Goal: Task Accomplishment & Management: Manage account settings

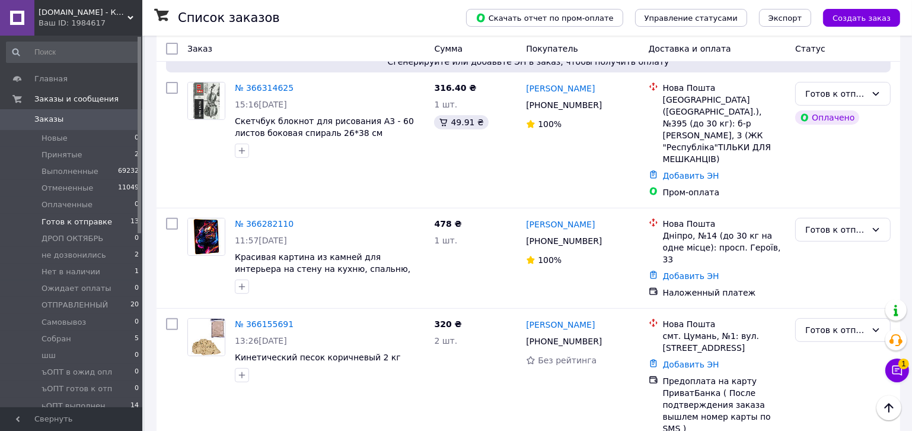
scroll to position [493, 0]
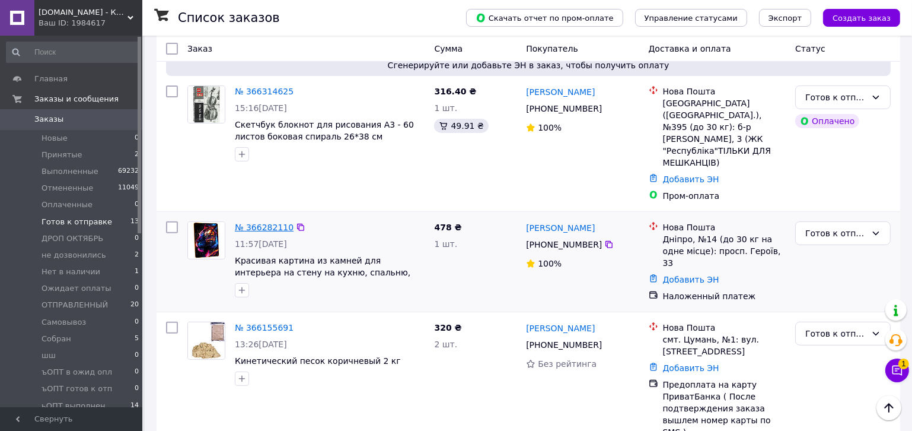
click at [240, 222] on link "№ 366282110" at bounding box center [264, 226] width 59 height 9
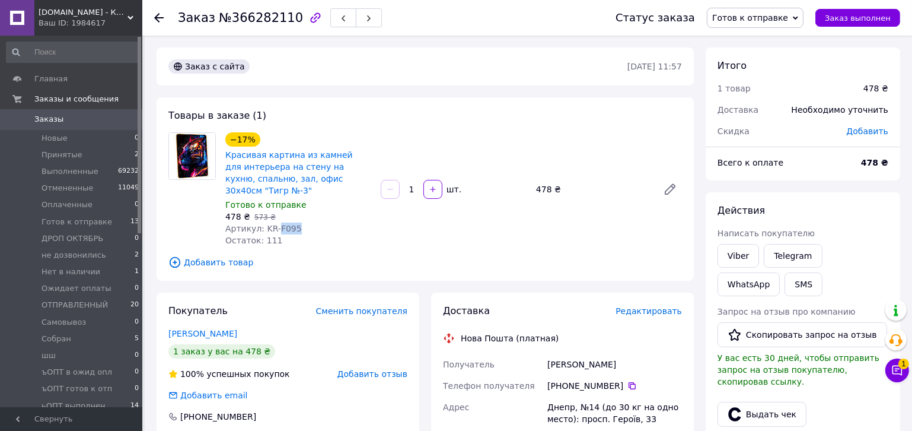
drag, startPoint x: 292, startPoint y: 228, endPoint x: 275, endPoint y: 227, distance: 17.8
click at [275, 227] on div "Артикул: KR-F095" at bounding box center [298, 228] width 146 height 12
copy span "F095"
click at [78, 219] on span "Готов к отправке" at bounding box center [77, 221] width 71 height 11
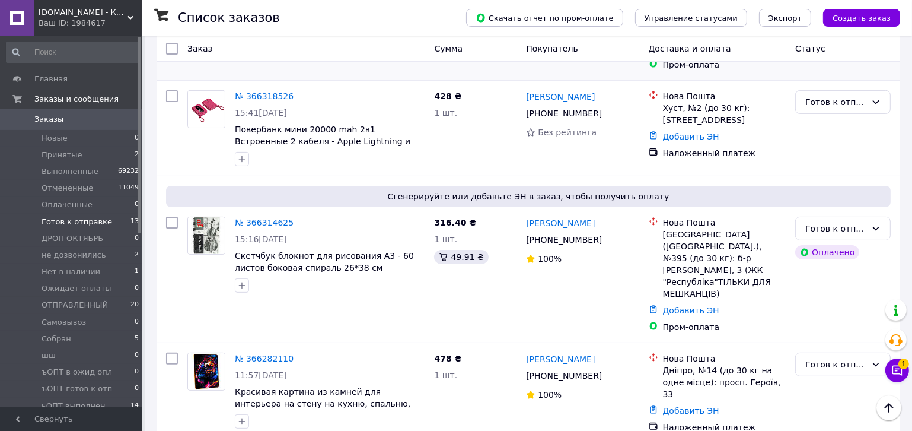
scroll to position [377, 0]
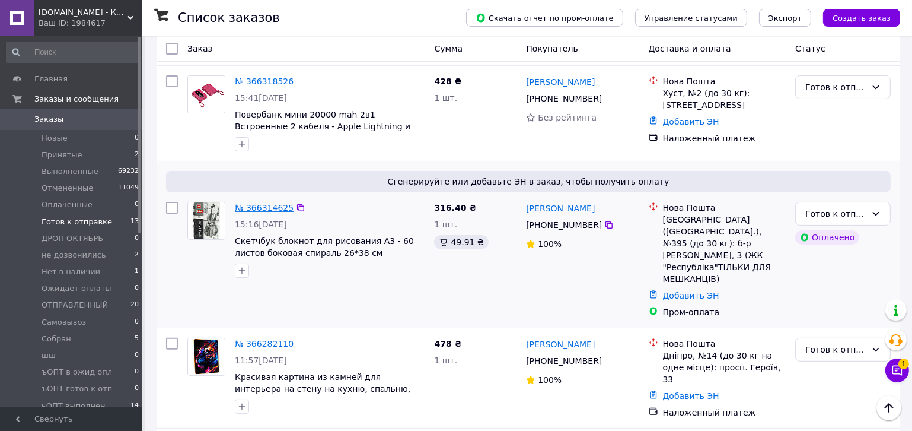
click at [265, 203] on link "№ 366314625" at bounding box center [264, 207] width 59 height 9
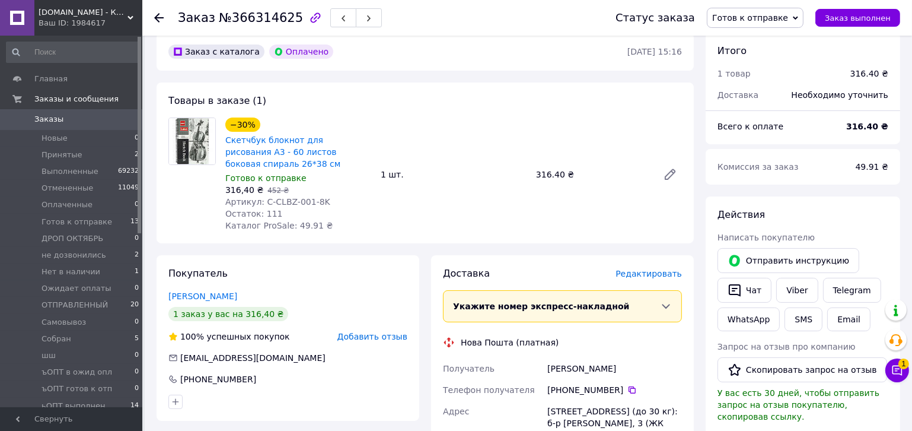
scroll to position [49, 0]
drag, startPoint x: 320, startPoint y: 190, endPoint x: 292, endPoint y: 186, distance: 28.3
click at [292, 196] on div "Артикул: С-CLBZ-001-8K" at bounding box center [298, 202] width 146 height 12
copy span "001-8K"
click at [78, 219] on span "Готов к отправке" at bounding box center [77, 221] width 71 height 11
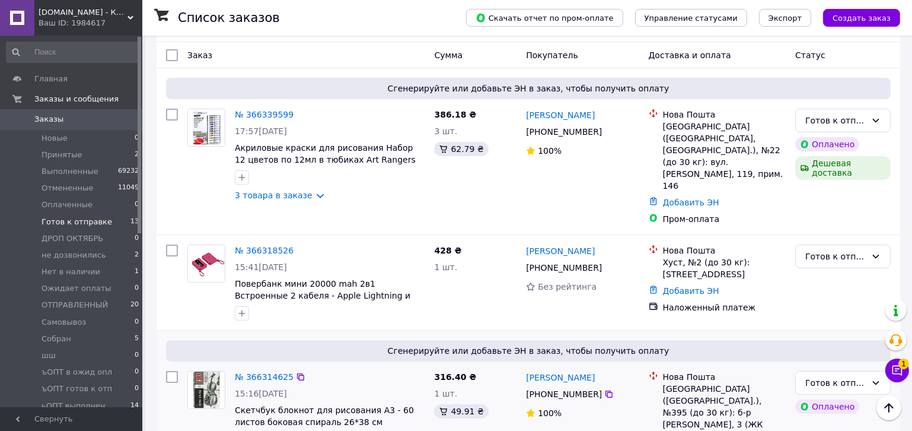
scroll to position [197, 0]
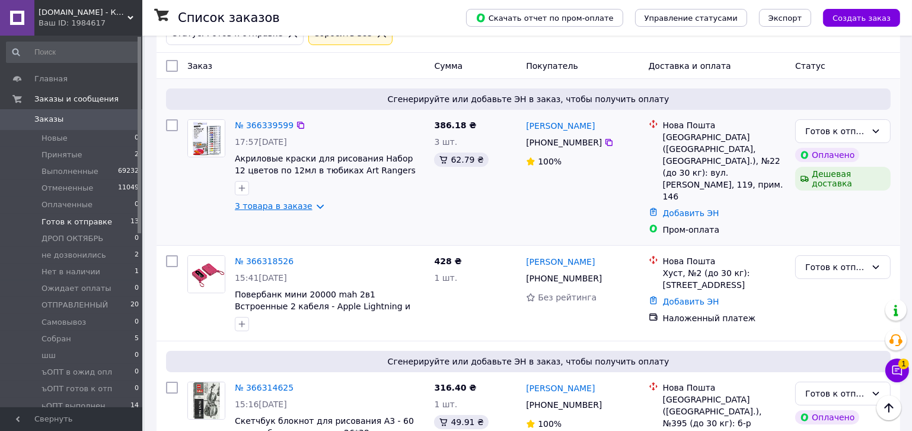
click at [248, 201] on link "3 товара в заказе" at bounding box center [274, 205] width 78 height 9
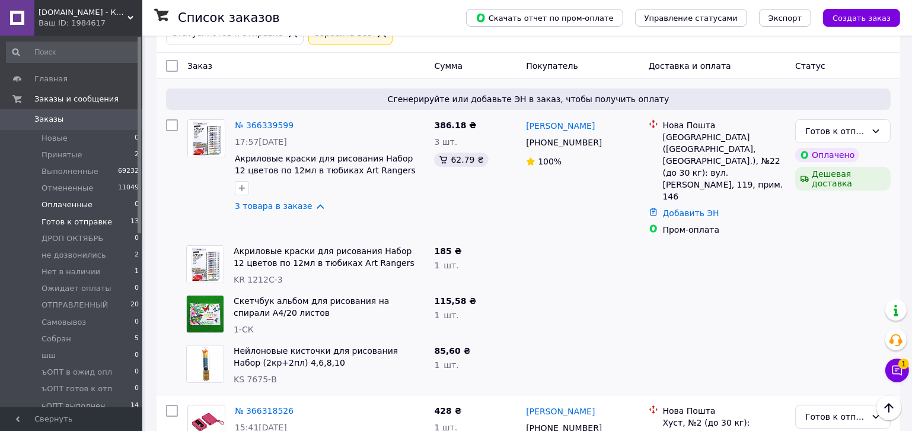
click at [79, 204] on span "Оплаченные" at bounding box center [67, 204] width 51 height 11
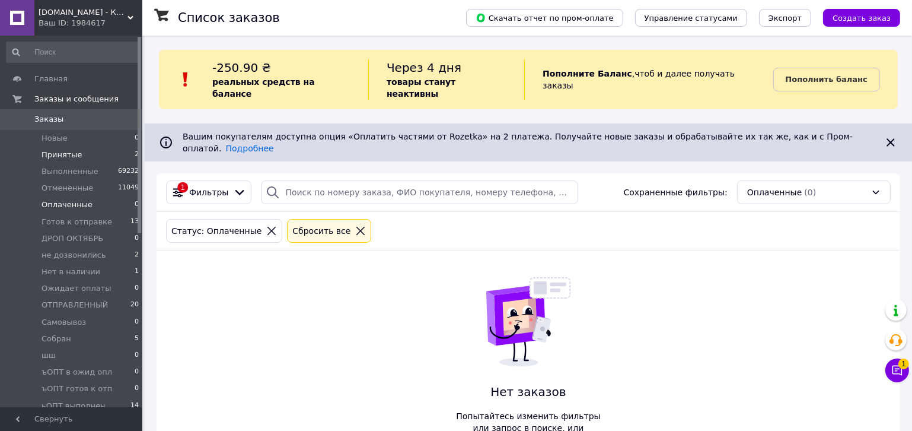
click at [80, 154] on li "Принятые 2" at bounding box center [73, 154] width 146 height 17
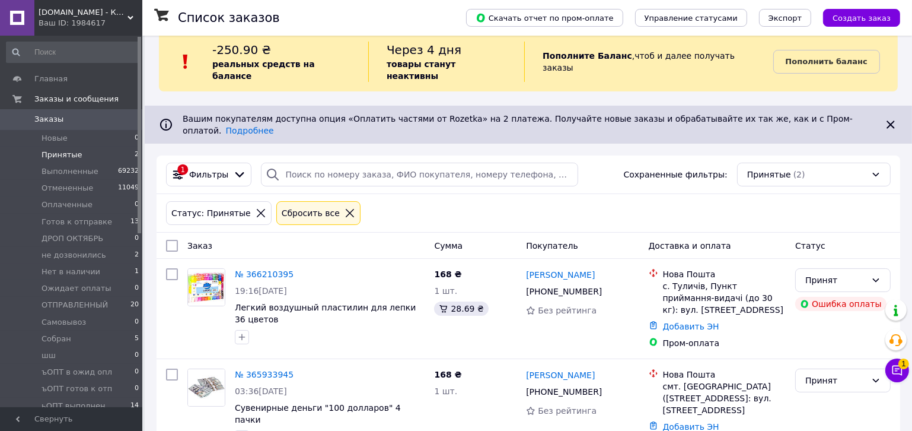
scroll to position [18, 0]
